Goal: Task Accomplishment & Management: Use online tool/utility

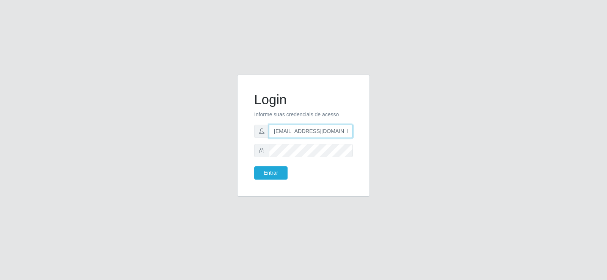
drag, startPoint x: 350, startPoint y: 132, endPoint x: 228, endPoint y: 132, distance: 121.8
click at [226, 132] on div "Login Informe suas credenciais de acesso [EMAIL_ADDRESS][DOMAIN_NAME] Entrar" at bounding box center [303, 140] width 432 height 131
type input "m"
drag, startPoint x: 294, startPoint y: 131, endPoint x: 171, endPoint y: 116, distance: 123.5
click at [171, 116] on div "Login Informe suas credenciais de acesso m Entrar" at bounding box center [303, 140] width 432 height 131
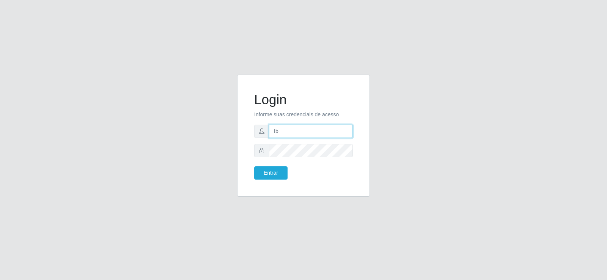
type input "[EMAIL_ADDRESS][DOMAIN_NAME]"
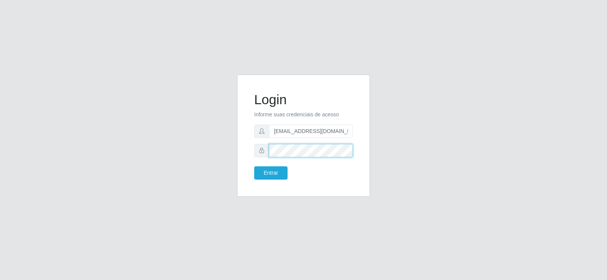
click at [167, 144] on div "Login Informe suas credenciais de acesso [EMAIL_ADDRESS][DOMAIN_NAME] Entrar" at bounding box center [303, 140] width 432 height 131
click at [265, 167] on button "Entrar" at bounding box center [270, 173] width 33 height 13
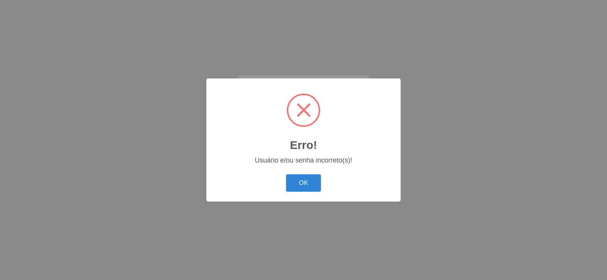
click at [305, 179] on button "OK" at bounding box center [303, 184] width 35 height 18
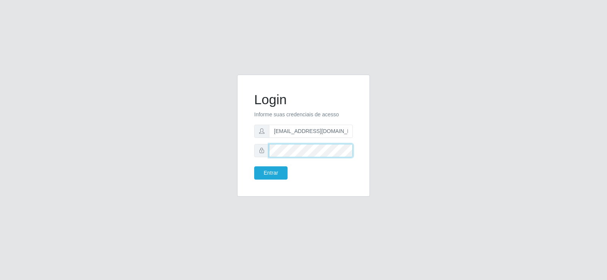
click at [213, 165] on div "Login Informe suas credenciais de acesso [EMAIL_ADDRESS][DOMAIN_NAME] Entrar" at bounding box center [303, 140] width 432 height 131
click at [252, 171] on div "Entrar" at bounding box center [275, 173] width 55 height 13
click at [263, 171] on button "Entrar" at bounding box center [270, 173] width 33 height 13
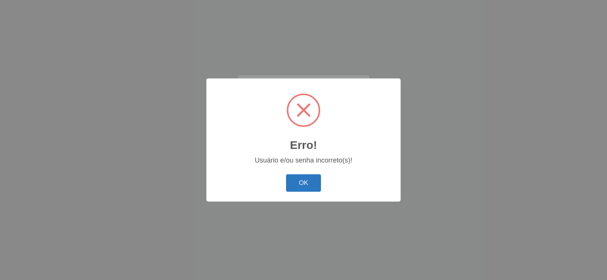
click at [288, 180] on button "OK" at bounding box center [303, 184] width 35 height 18
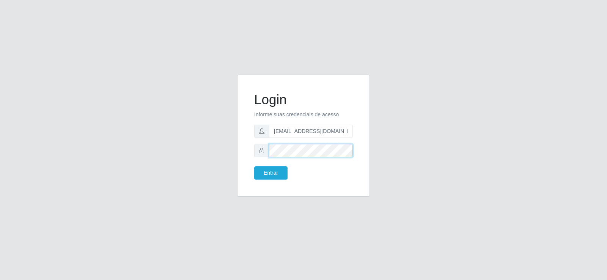
click at [229, 152] on div "Login Informe suas credenciais de acesso [EMAIL_ADDRESS][DOMAIN_NAME] Entrar" at bounding box center [303, 140] width 432 height 131
click at [264, 167] on button "Entrar" at bounding box center [270, 173] width 33 height 13
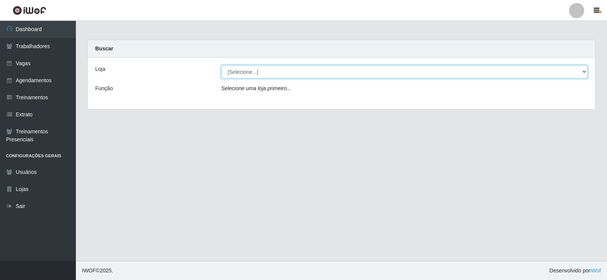
click at [276, 70] on select "[Selecione...] Supermercado Tadeu - [GEOGRAPHIC_DATA]" at bounding box center [404, 71] width 366 height 13
select select "195"
click at [221, 65] on select "[Selecione...] Supermercado Tadeu - [GEOGRAPHIC_DATA]" at bounding box center [404, 71] width 366 height 13
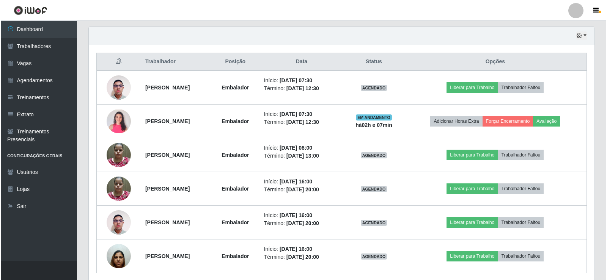
scroll to position [266, 0]
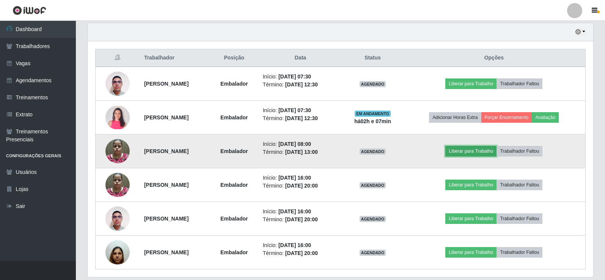
click at [497, 154] on button "Liberar para Trabalho" at bounding box center [470, 151] width 51 height 11
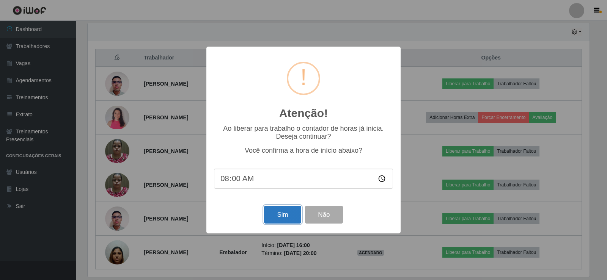
click at [273, 218] on button "Sim" at bounding box center [282, 215] width 37 height 18
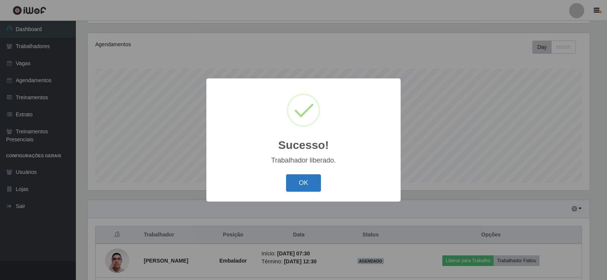
click at [288, 183] on button "OK" at bounding box center [303, 184] width 35 height 18
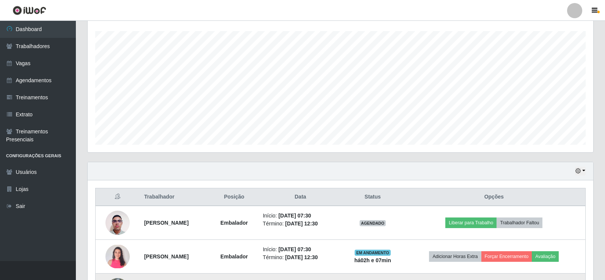
scroll to position [202, 0]
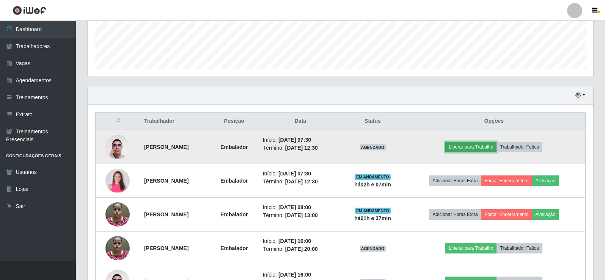
click at [474, 144] on button "Liberar para Trabalho" at bounding box center [470, 147] width 51 height 11
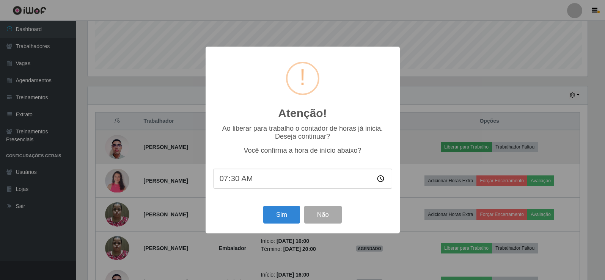
scroll to position [157, 502]
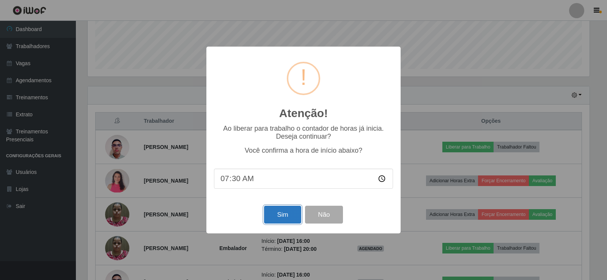
click at [280, 212] on button "Sim" at bounding box center [282, 215] width 37 height 18
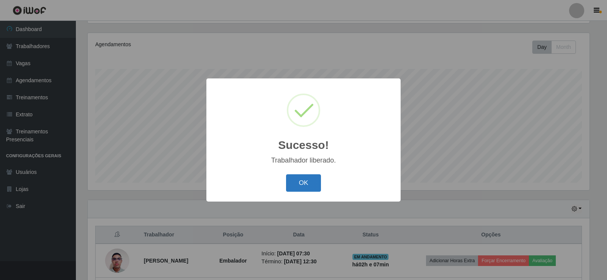
click at [309, 178] on button "OK" at bounding box center [303, 184] width 35 height 18
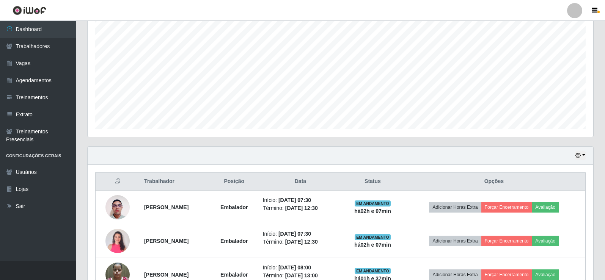
scroll to position [278, 0]
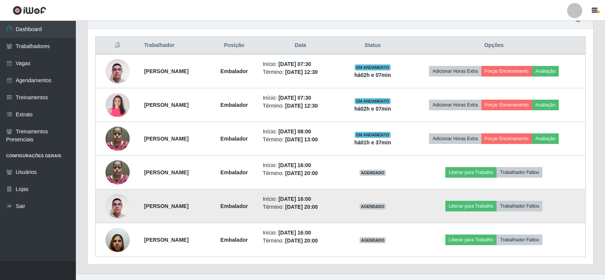
click at [113, 207] on img at bounding box center [117, 206] width 24 height 32
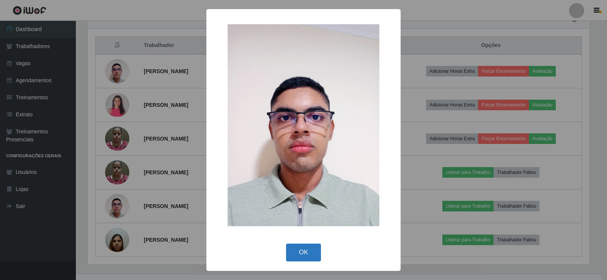
click at [291, 251] on button "OK" at bounding box center [303, 253] width 35 height 18
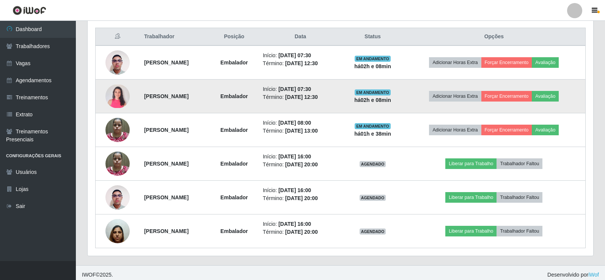
scroll to position [291, 0]
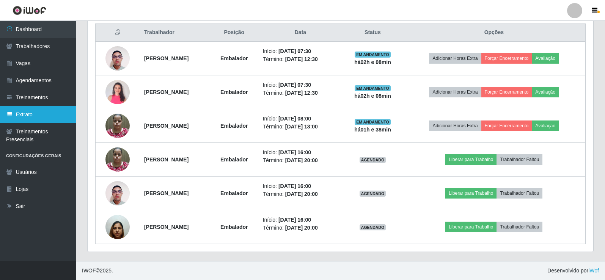
click at [30, 117] on link "Extrato" at bounding box center [38, 114] width 76 height 17
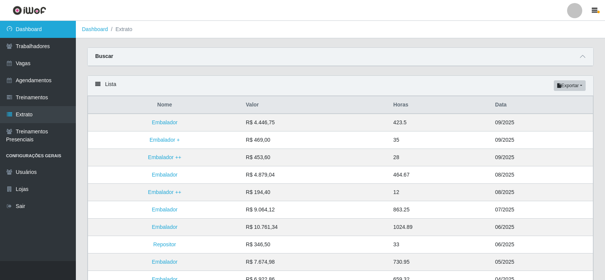
click at [47, 31] on link "Dashboard" at bounding box center [38, 29] width 76 height 17
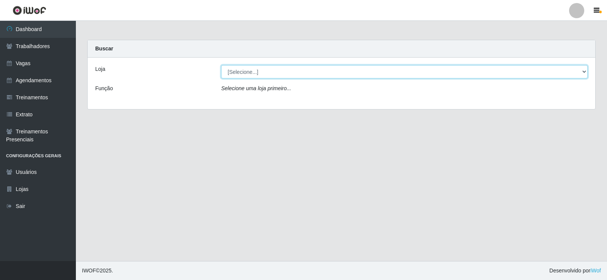
click at [242, 68] on select "[Selecione...] Supermercado Tadeu - [GEOGRAPHIC_DATA]" at bounding box center [404, 71] width 366 height 13
select select "195"
click at [221, 65] on select "[Selecione...] Supermercado Tadeu - [GEOGRAPHIC_DATA]" at bounding box center [404, 71] width 366 height 13
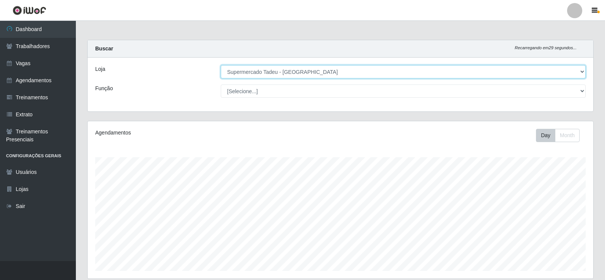
scroll to position [157, 506]
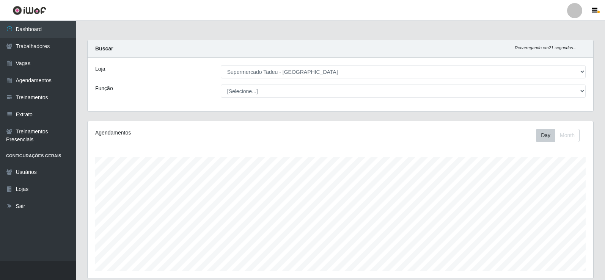
click at [27, 33] on link "Dashboard" at bounding box center [38, 29] width 76 height 17
